Goal: Task Accomplishment & Management: Manage account settings

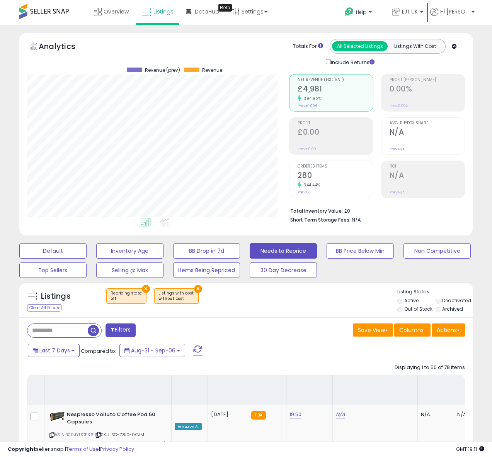
select select "**"
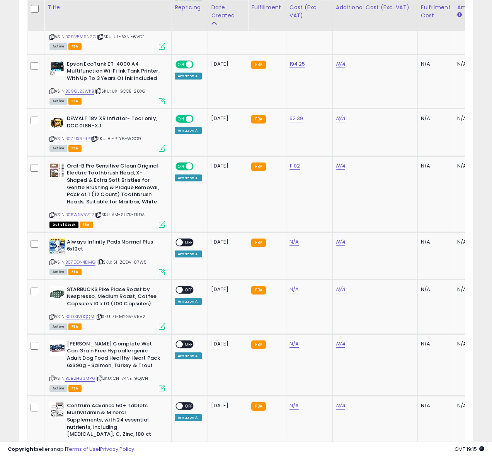
scroll to position [1753, 0]
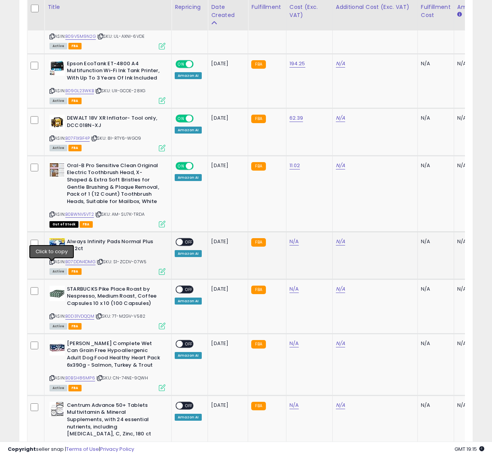
click at [51, 264] on icon at bounding box center [51, 262] width 5 height 4
click at [53, 264] on icon at bounding box center [51, 262] width 5 height 4
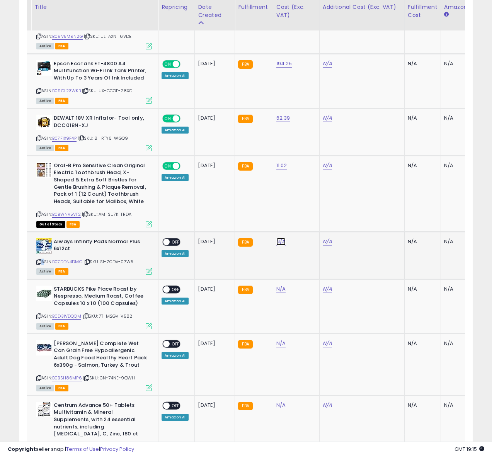
click at [280, 246] on link "N/A" at bounding box center [280, 242] width 9 height 8
type input "****"
click at [305, 227] on button "submit" at bounding box center [303, 227] width 13 height 12
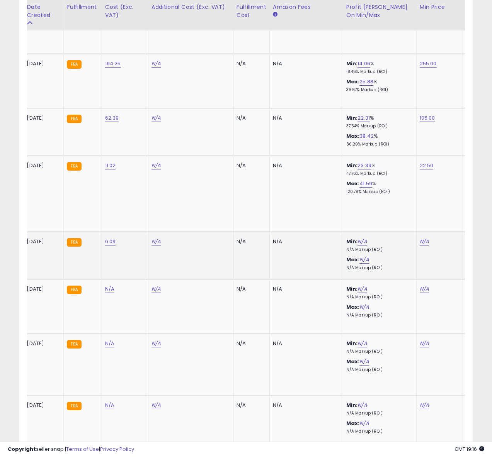
scroll to position [0, 223]
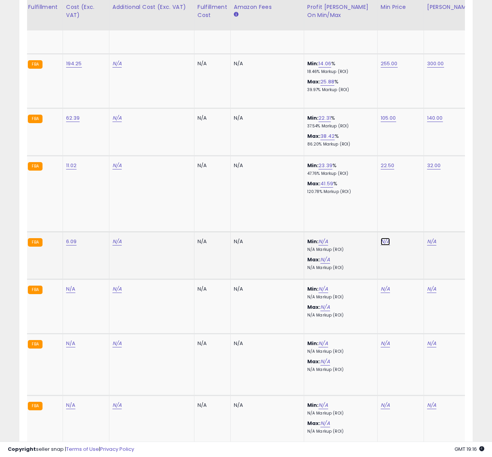
click at [381, 245] on link "N/A" at bounding box center [385, 242] width 9 height 8
type input "*****"
click at [410, 228] on icon "submit" at bounding box center [407, 226] width 5 height 5
click at [430, 246] on link "N/A" at bounding box center [431, 242] width 9 height 8
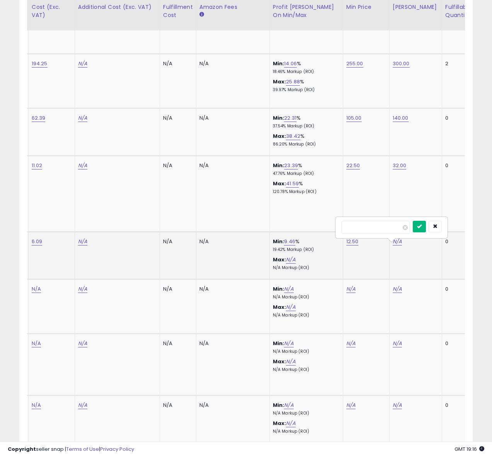
type input "**"
click at [422, 228] on icon "submit" at bounding box center [419, 226] width 5 height 5
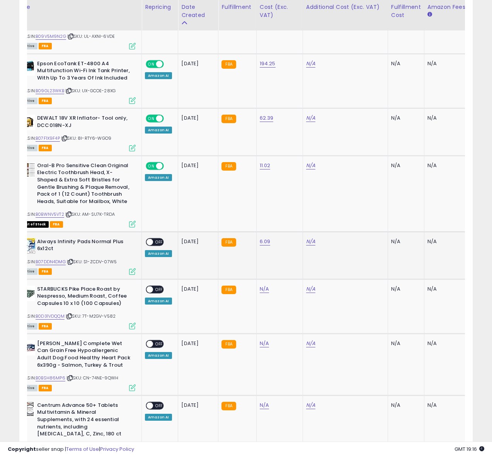
scroll to position [0, 0]
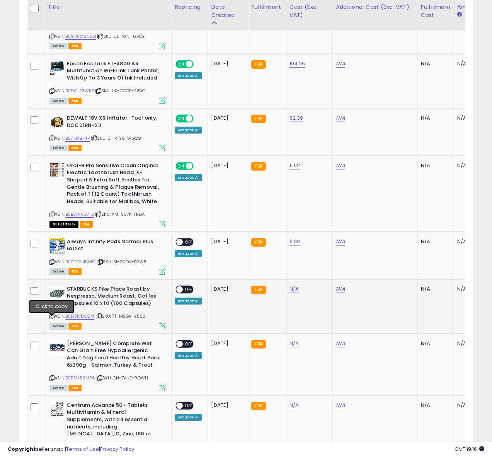
click at [53, 319] on icon at bounding box center [51, 317] width 5 height 4
click at [294, 292] on link "N/A" at bounding box center [293, 290] width 9 height 8
type input "*****"
click at [320, 275] on button "submit" at bounding box center [316, 274] width 13 height 12
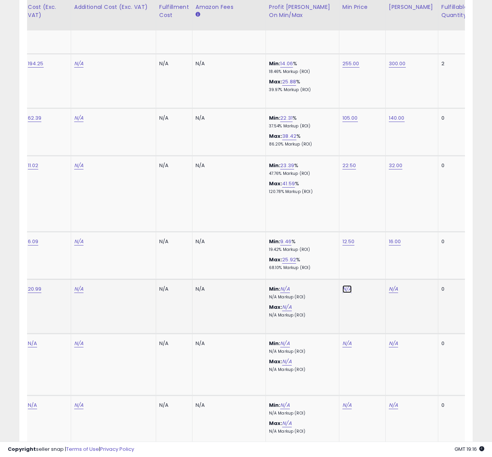
click at [342, 293] on link "N/A" at bounding box center [346, 290] width 9 height 8
type input "*****"
drag, startPoint x: 371, startPoint y: 271, endPoint x: 407, endPoint y: 286, distance: 38.7
click at [371, 272] on button "submit" at bounding box center [368, 274] width 13 height 12
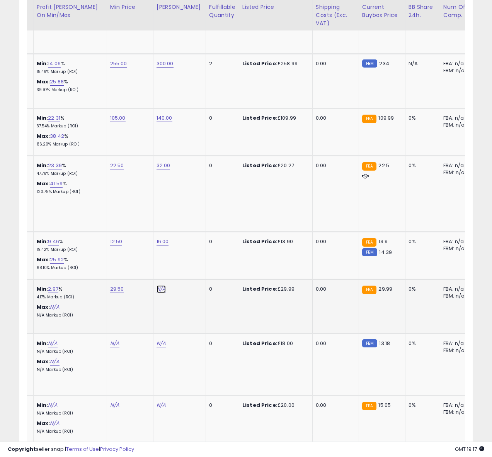
click at [156, 293] on link "N/A" at bounding box center [160, 290] width 9 height 8
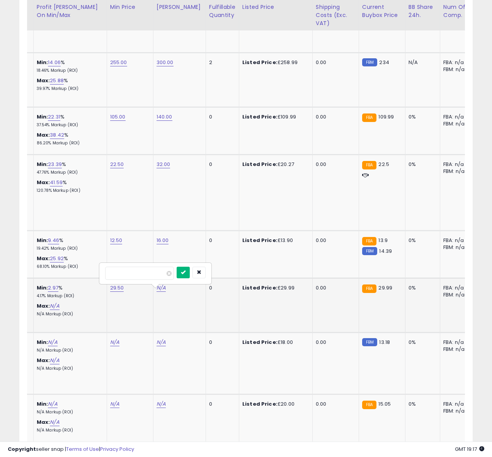
type input "**"
click at [190, 277] on button "submit" at bounding box center [183, 273] width 13 height 12
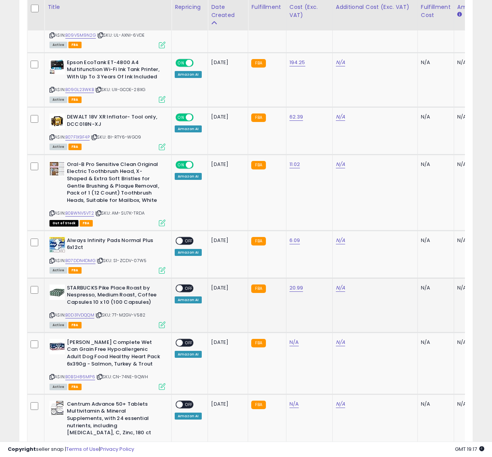
click at [181, 292] on span at bounding box center [179, 288] width 7 height 7
click at [182, 243] on div "ON OFF" at bounding box center [176, 241] width 18 height 7
click at [182, 292] on span at bounding box center [179, 288] width 7 height 7
click at [180, 244] on span at bounding box center [179, 241] width 7 height 7
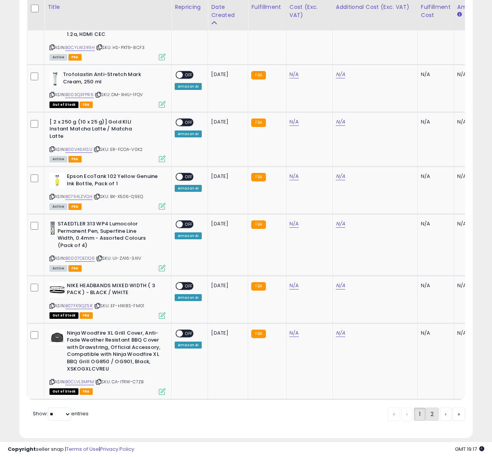
click at [425, 408] on link "2" at bounding box center [431, 414] width 13 height 13
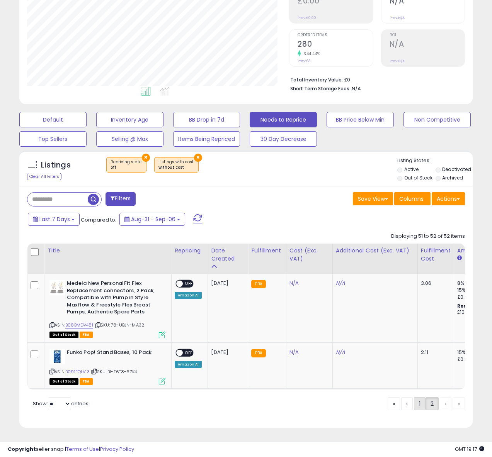
click at [418, 405] on link "1" at bounding box center [420, 404] width 12 height 13
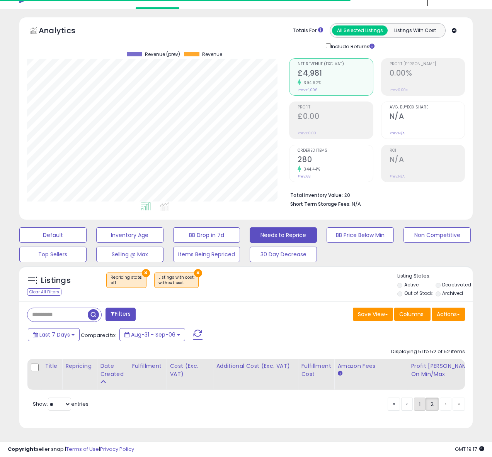
click at [420, 407] on link "1" at bounding box center [420, 404] width 12 height 13
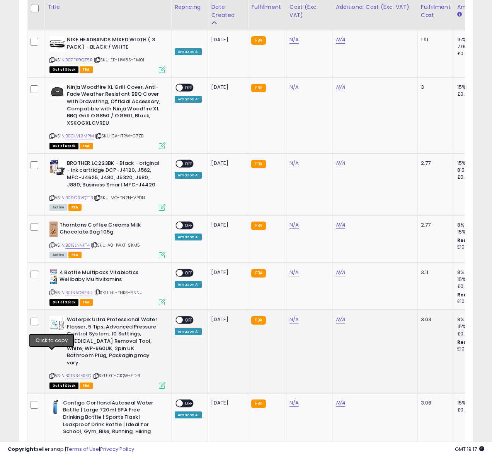
click at [52, 374] on icon at bounding box center [51, 376] width 5 height 4
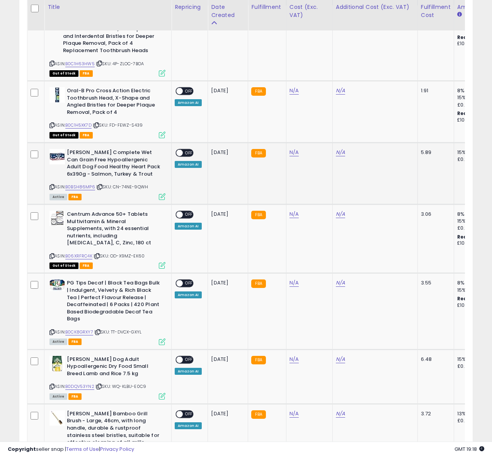
click at [53, 185] on icon at bounding box center [51, 187] width 5 height 4
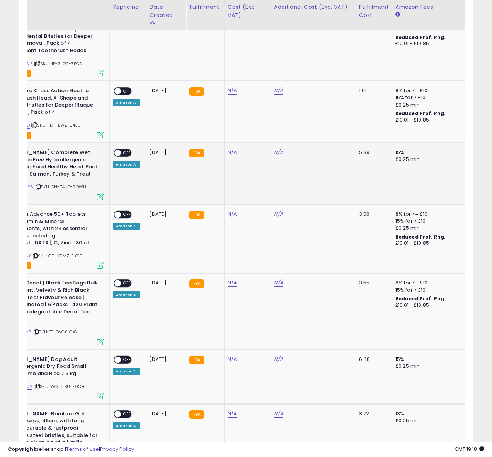
scroll to position [0, 47]
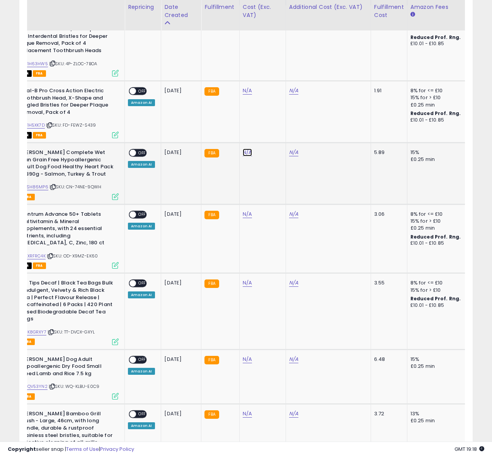
click at [247, 153] on link "N/A" at bounding box center [247, 153] width 9 height 8
type input "****"
click at [277, 133] on button "submit" at bounding box center [270, 134] width 13 height 12
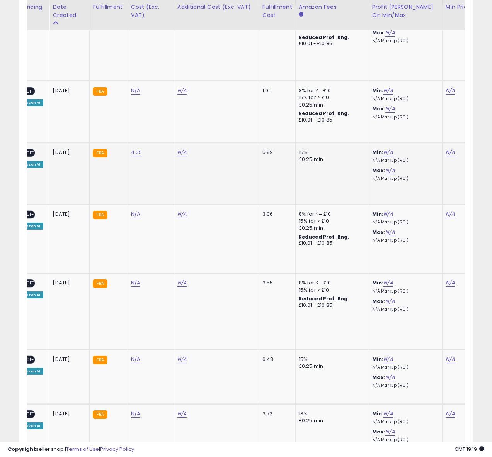
scroll to position [0, 344]
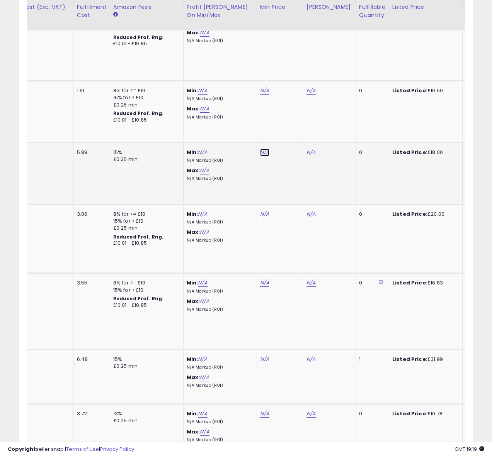
click at [262, 153] on link "N/A" at bounding box center [264, 153] width 9 height 8
type input "*****"
click at [289, 134] on button "submit" at bounding box center [286, 134] width 13 height 12
click at [312, 154] on link "N/A" at bounding box center [310, 153] width 9 height 8
type input "**"
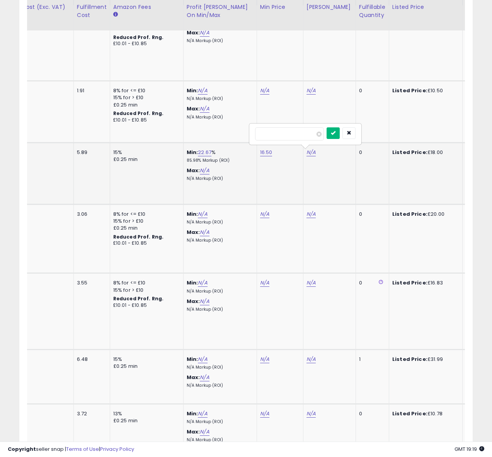
click at [335, 135] on icon "submit" at bounding box center [333, 133] width 5 height 5
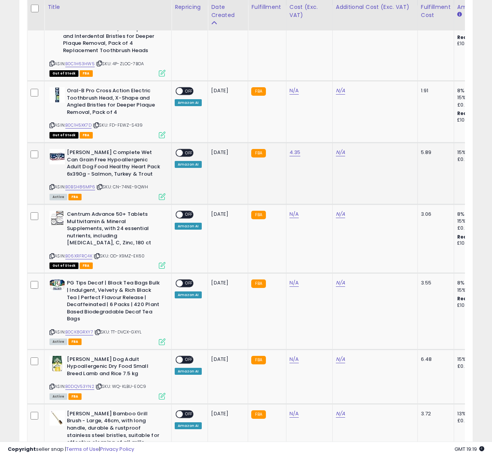
scroll to position [0, 0]
click at [182, 155] on span at bounding box center [179, 153] width 7 height 7
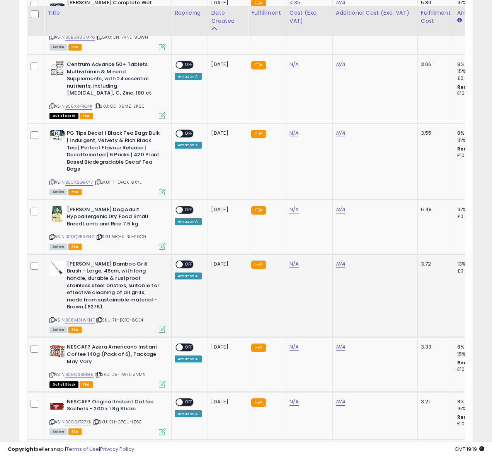
scroll to position [476, 0]
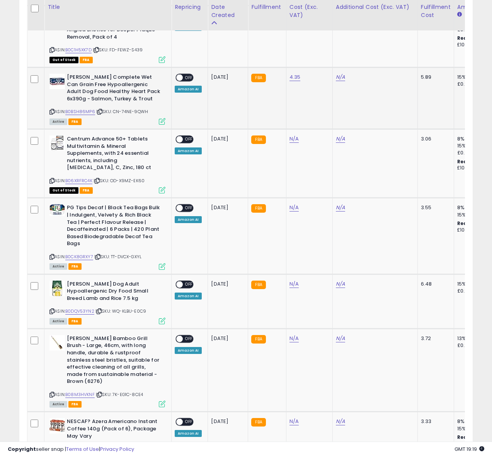
click at [184, 76] on span "OFF" at bounding box center [189, 78] width 12 height 7
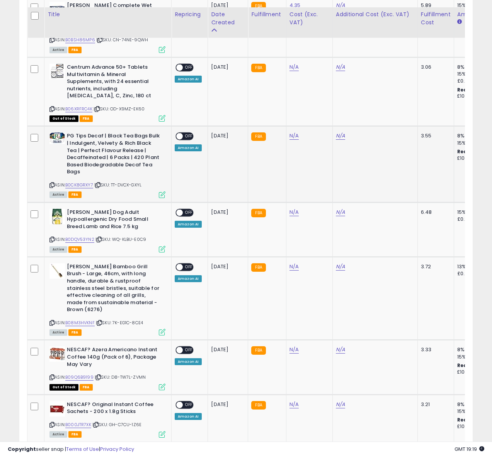
scroll to position [614, 0]
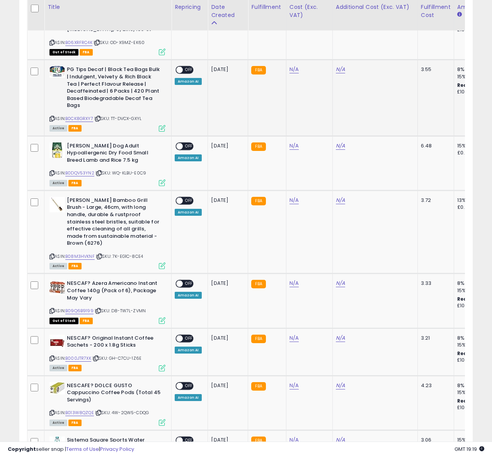
click at [53, 117] on icon at bounding box center [51, 119] width 5 height 4
click at [289, 70] on link "N/A" at bounding box center [293, 70] width 9 height 8
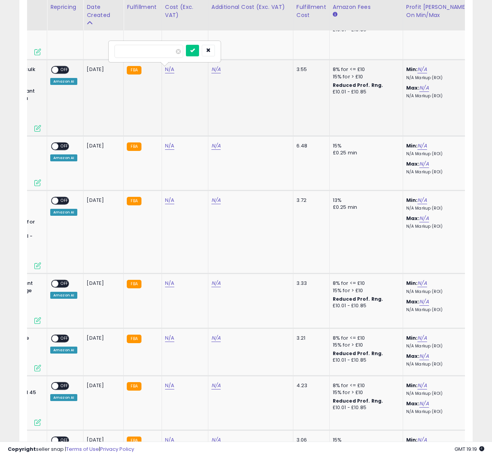
scroll to position [0, 125]
type input "****"
click at [194, 51] on icon "submit" at bounding box center [192, 50] width 5 height 5
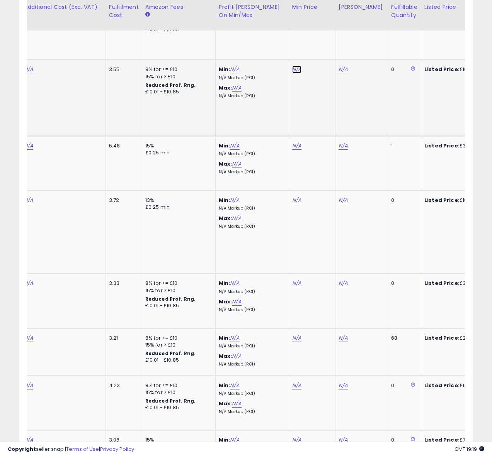
click at [294, 68] on link "N/A" at bounding box center [296, 70] width 9 height 8
type input "**"
drag, startPoint x: 324, startPoint y: 50, endPoint x: 325, endPoint y: 54, distance: 4.7
click at [321, 50] on icon "submit" at bounding box center [318, 50] width 5 height 5
click at [339, 69] on link "N/A" at bounding box center [342, 70] width 9 height 8
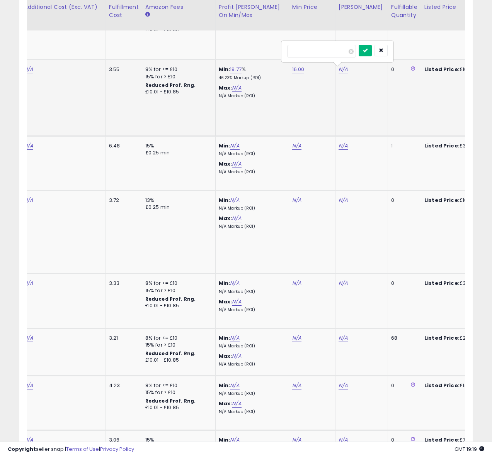
type input "**"
click at [367, 53] on icon "submit" at bounding box center [365, 50] width 5 height 5
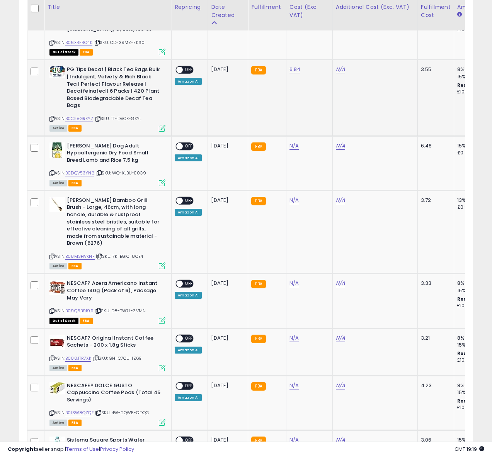
click at [184, 71] on span "OFF" at bounding box center [189, 70] width 12 height 7
click at [50, 172] on icon at bounding box center [51, 173] width 5 height 4
click at [289, 149] on link "N/A" at bounding box center [293, 146] width 9 height 8
type input "*****"
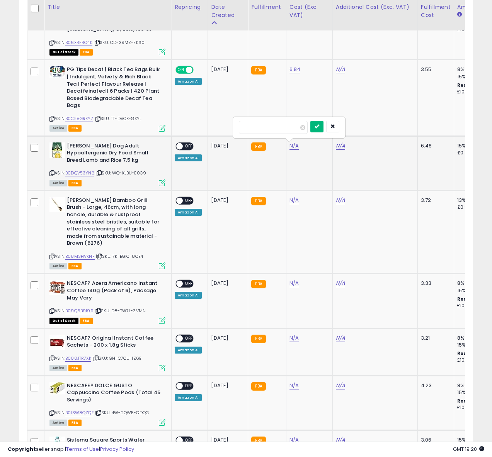
drag, startPoint x: 320, startPoint y: 125, endPoint x: 341, endPoint y: 145, distance: 29.5
click at [320, 125] on button "submit" at bounding box center [316, 127] width 13 height 12
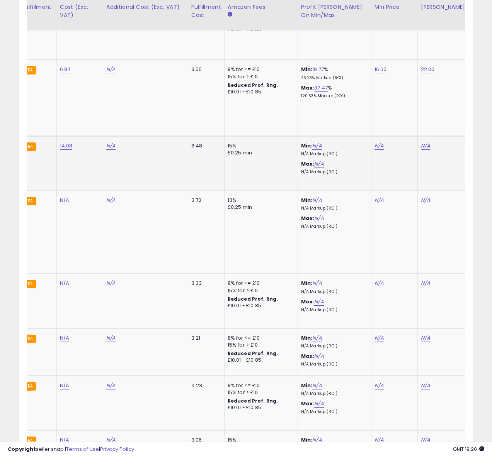
scroll to position [0, 248]
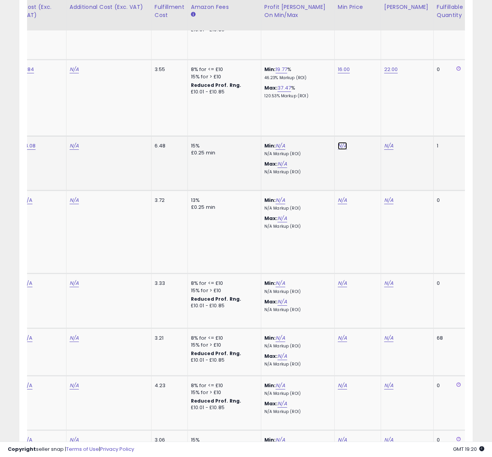
click at [340, 146] on link "N/A" at bounding box center [342, 146] width 9 height 8
type input "**"
click at [367, 127] on icon "submit" at bounding box center [364, 126] width 5 height 5
click at [386, 146] on link "N/A" at bounding box center [388, 146] width 9 height 8
type input "**"
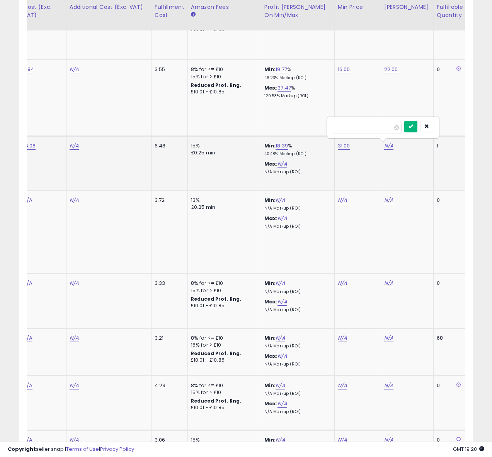
drag, startPoint x: 417, startPoint y: 127, endPoint x: 388, endPoint y: 141, distance: 33.2
click at [413, 127] on icon "submit" at bounding box center [410, 126] width 5 height 5
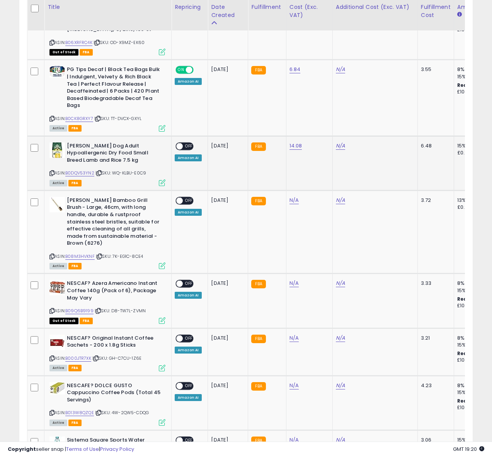
click at [187, 148] on span "OFF" at bounding box center [189, 146] width 12 height 7
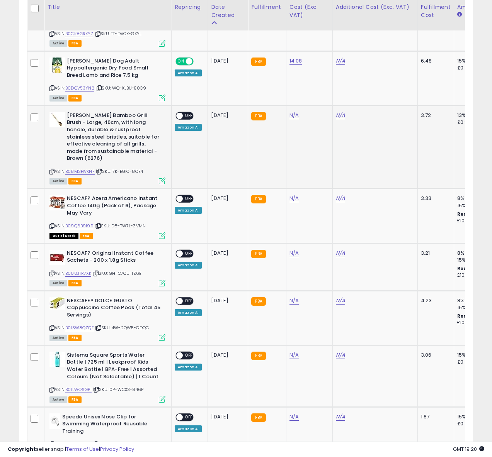
click at [50, 170] on icon at bounding box center [51, 172] width 5 height 4
click at [297, 118] on div "N/A" at bounding box center [307, 115] width 37 height 7
click at [293, 117] on link "N/A" at bounding box center [293, 116] width 9 height 8
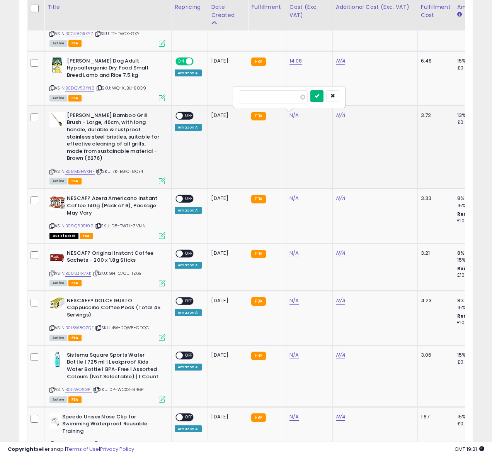
type input "*"
click at [317, 93] on button "submit" at bounding box center [316, 96] width 13 height 12
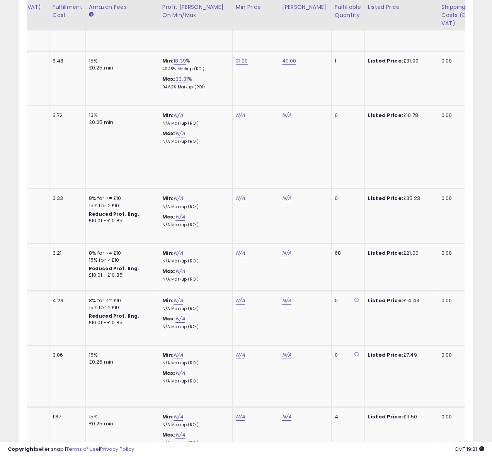
scroll to position [0, 392]
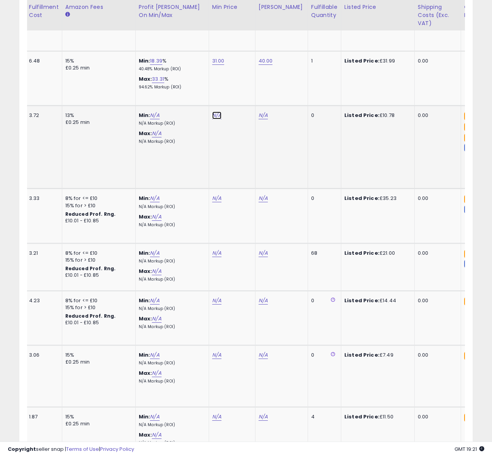
click at [216, 116] on link "N/A" at bounding box center [216, 116] width 9 height 8
type input "****"
click at [241, 98] on icon "submit" at bounding box center [238, 96] width 5 height 5
click at [258, 115] on link "N/A" at bounding box center [262, 116] width 9 height 8
type input "**"
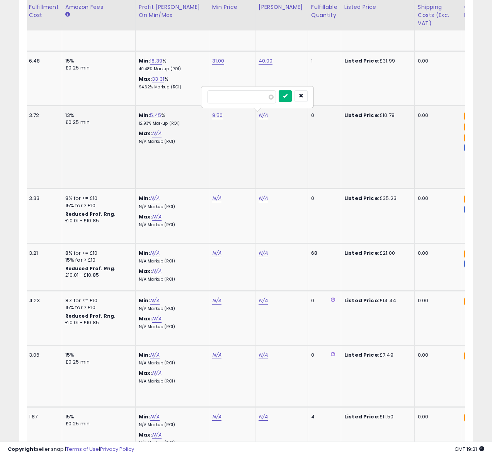
click at [289, 95] on button "submit" at bounding box center [285, 96] width 13 height 12
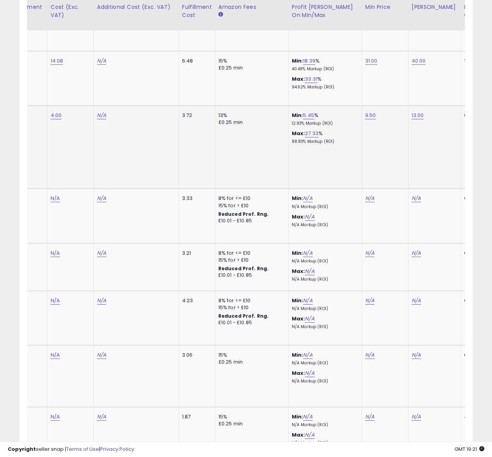
scroll to position [0, 0]
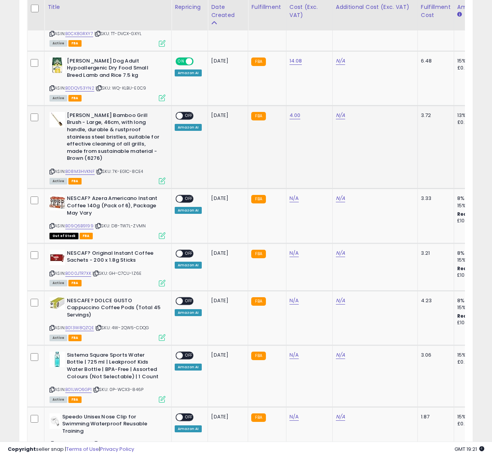
click at [184, 115] on span "OFF" at bounding box center [189, 115] width 12 height 7
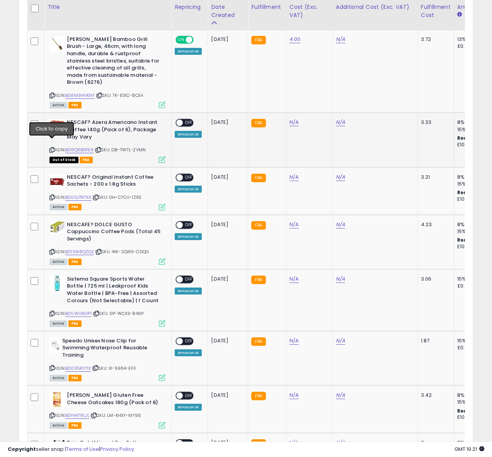
click at [52, 148] on icon at bounding box center [51, 150] width 5 height 4
click at [53, 148] on icon at bounding box center [51, 150] width 5 height 4
click at [52, 148] on icon at bounding box center [51, 150] width 5 height 4
click at [289, 119] on link "N/A" at bounding box center [293, 123] width 9 height 8
type input "*****"
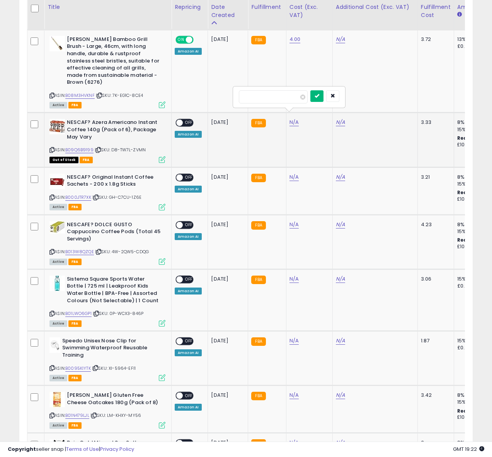
click at [323, 93] on button "submit" at bounding box center [316, 96] width 13 height 12
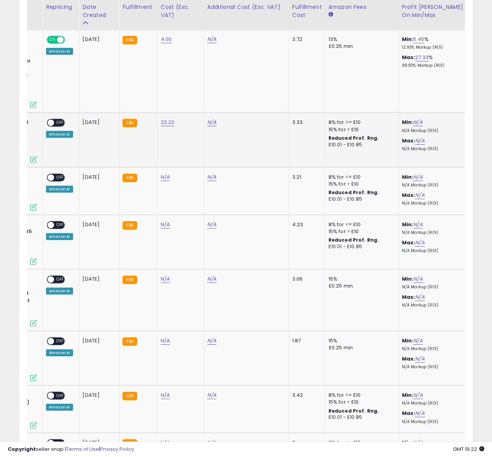
scroll to position [0, 247]
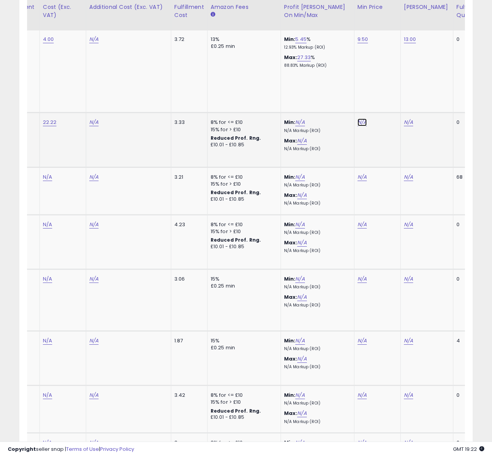
click at [361, 119] on link "N/A" at bounding box center [361, 123] width 9 height 8
type input "**"
click at [384, 95] on button "submit" at bounding box center [383, 96] width 13 height 12
click at [405, 119] on link "N/A" at bounding box center [408, 123] width 9 height 8
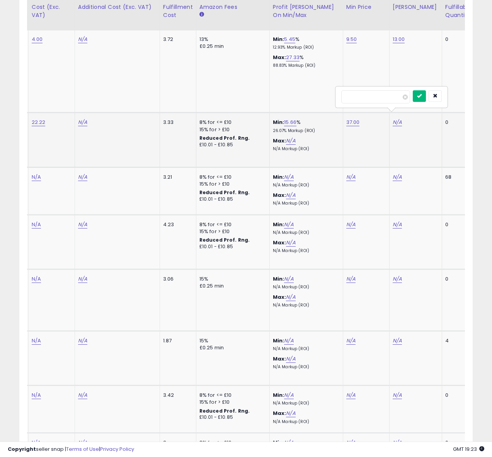
type input "**"
click at [422, 98] on icon "submit" at bounding box center [419, 96] width 5 height 5
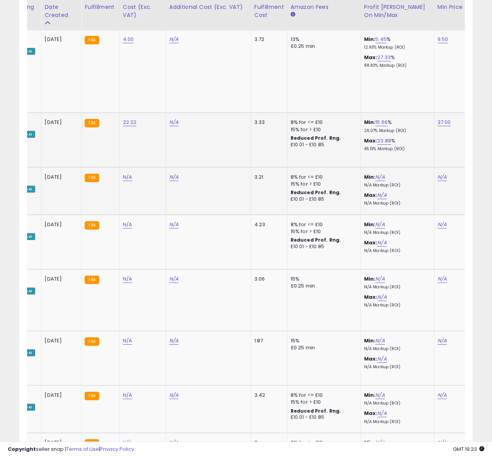
scroll to position [0, 0]
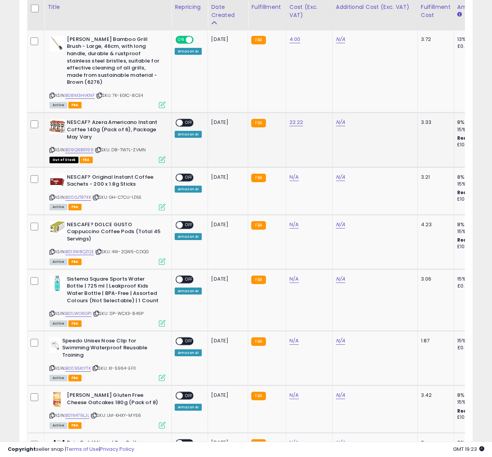
click at [180, 120] on span at bounding box center [179, 123] width 7 height 7
click at [181, 120] on span at bounding box center [179, 123] width 7 height 7
click at [51, 196] on icon at bounding box center [51, 198] width 5 height 4
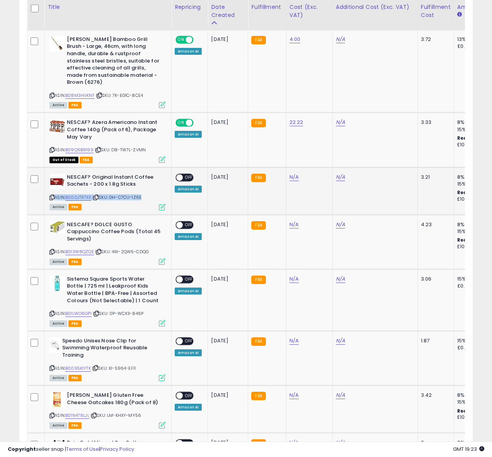
click at [51, 196] on icon at bounding box center [51, 198] width 5 height 4
click at [296, 173] on link "N/A" at bounding box center [293, 177] width 9 height 8
type input "*****"
click at [323, 153] on button "submit" at bounding box center [316, 151] width 13 height 12
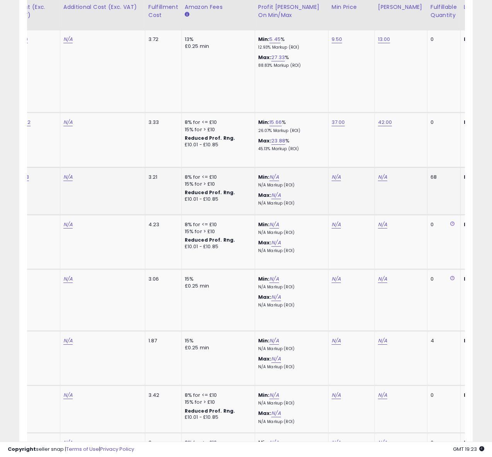
scroll to position [0, 331]
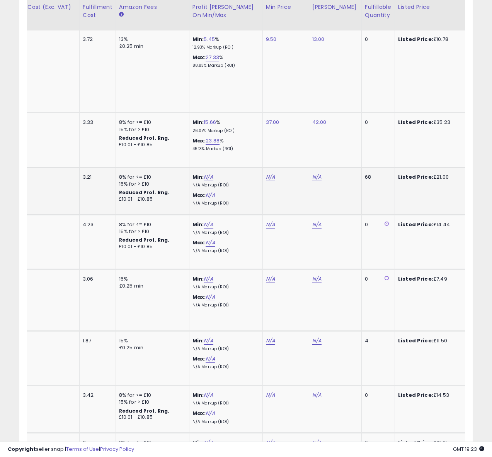
click at [273, 174] on div "N/A" at bounding box center [284, 177] width 37 height 7
click at [269, 173] on link "N/A" at bounding box center [270, 177] width 9 height 8
type input "*****"
click at [295, 151] on button "submit" at bounding box center [292, 151] width 13 height 12
click at [317, 173] on link "N/A" at bounding box center [316, 177] width 9 height 8
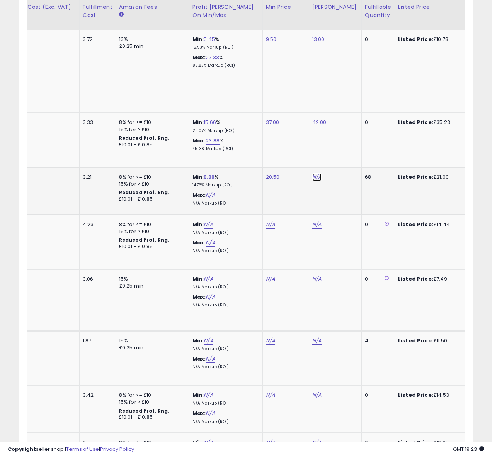
click at [313, 173] on link "N/A" at bounding box center [316, 177] width 9 height 8
type input "**"
drag, startPoint x: 343, startPoint y: 151, endPoint x: 339, endPoint y: 152, distance: 3.9
click at [342, 152] on button "submit" at bounding box center [338, 151] width 13 height 12
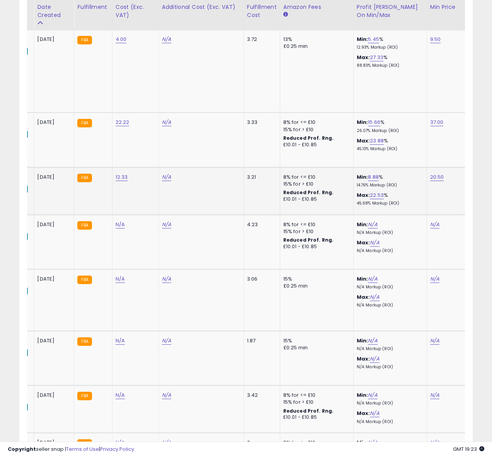
scroll to position [0, 0]
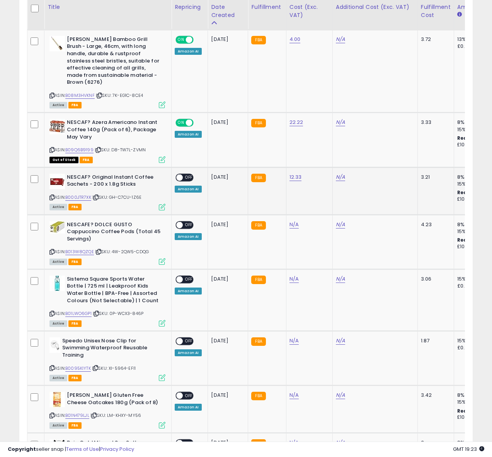
click at [184, 174] on span "OFF" at bounding box center [189, 177] width 12 height 7
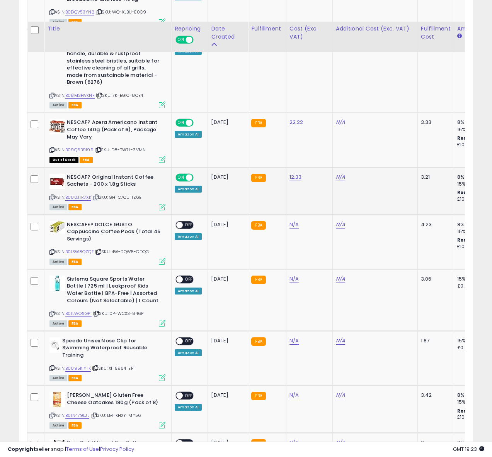
scroll to position [850, 0]
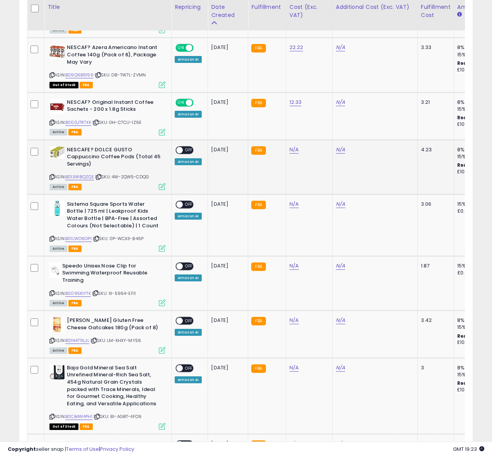
click at [50, 175] on icon at bounding box center [51, 177] width 5 height 4
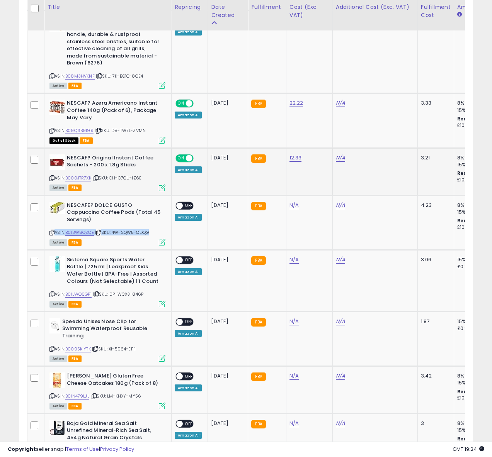
scroll to position [802, 0]
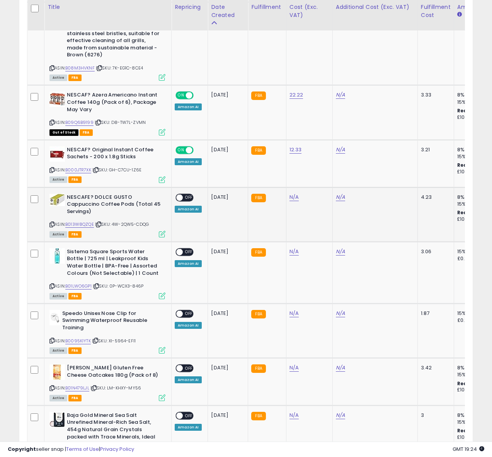
click at [291, 194] on td "N/A" at bounding box center [309, 214] width 46 height 54
click at [289, 194] on link "N/A" at bounding box center [293, 198] width 9 height 8
type input "****"
drag, startPoint x: 323, startPoint y: 167, endPoint x: 313, endPoint y: 145, distance: 24.2
click at [323, 167] on button "submit" at bounding box center [316, 171] width 13 height 12
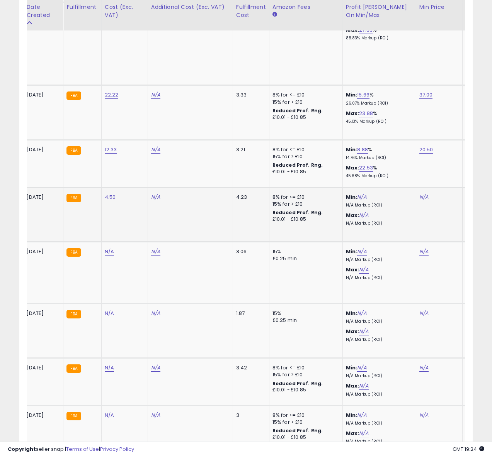
scroll to position [0, 209]
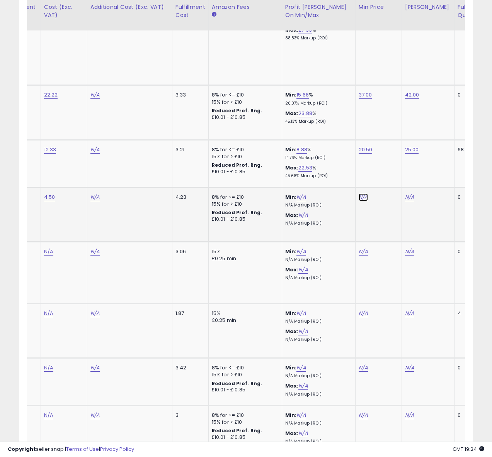
click at [364, 194] on link "N/A" at bounding box center [363, 198] width 9 height 8
type input "*****"
click at [387, 170] on button "submit" at bounding box center [385, 171] width 13 height 12
click at [405, 194] on link "N/A" at bounding box center [409, 198] width 9 height 8
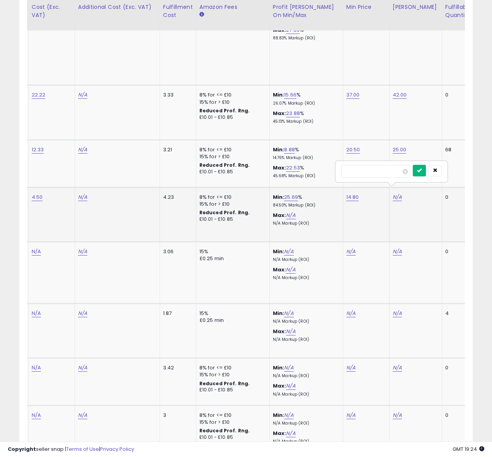
type input "**"
click at [422, 170] on icon "submit" at bounding box center [419, 170] width 5 height 5
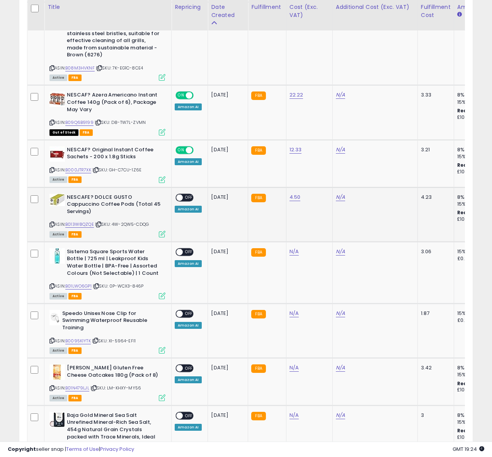
click at [175, 196] on div "ON OFF Amazon AI" at bounding box center [188, 203] width 27 height 19
click at [179, 194] on span at bounding box center [179, 197] width 7 height 7
click at [184, 194] on div "ON OFF" at bounding box center [176, 197] width 18 height 7
click at [177, 194] on span at bounding box center [179, 197] width 7 height 7
click at [179, 194] on span at bounding box center [179, 197] width 7 height 7
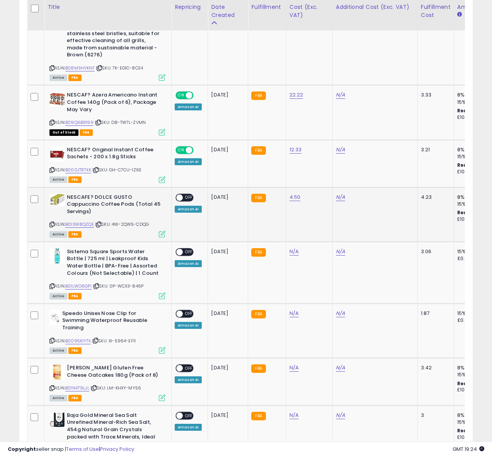
click at [179, 194] on span at bounding box center [179, 197] width 7 height 7
click at [53, 284] on icon at bounding box center [51, 286] width 5 height 4
click at [50, 284] on icon at bounding box center [51, 286] width 5 height 4
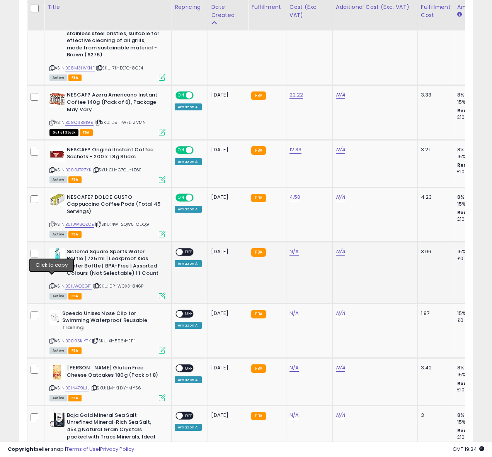
click at [50, 284] on icon at bounding box center [51, 286] width 5 height 4
